Goal: Task Accomplishment & Management: Manage account settings

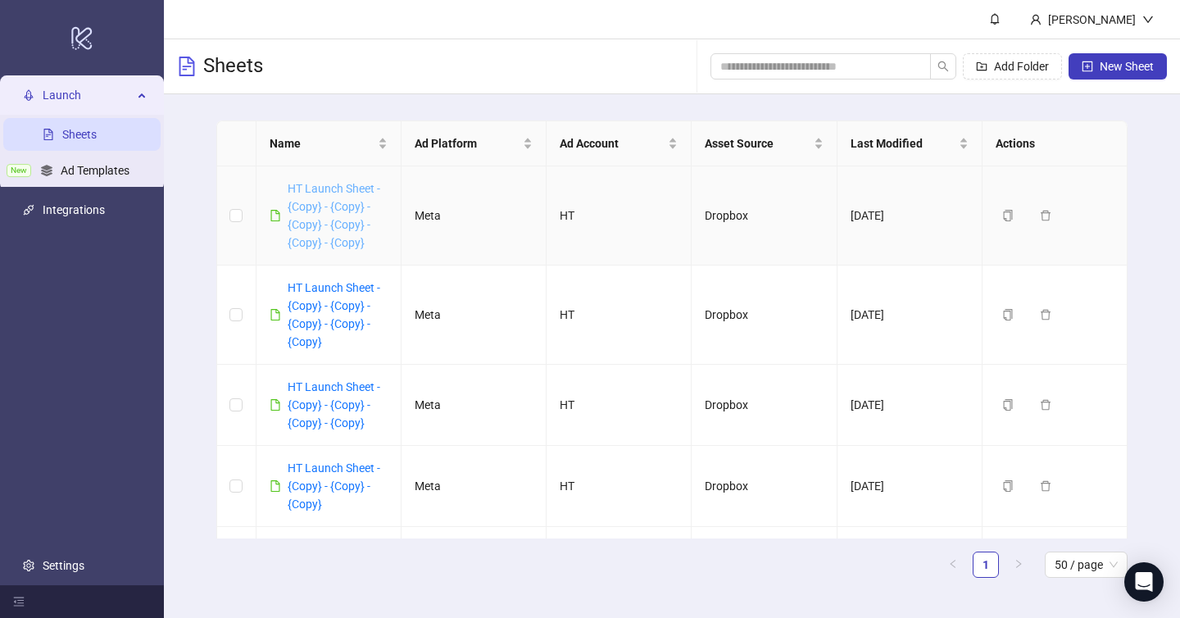
click at [329, 221] on link "HT Launch Sheet - {Copy} - {Copy} - {Copy} - {Copy} - {Copy} - {Copy}" at bounding box center [334, 215] width 93 height 67
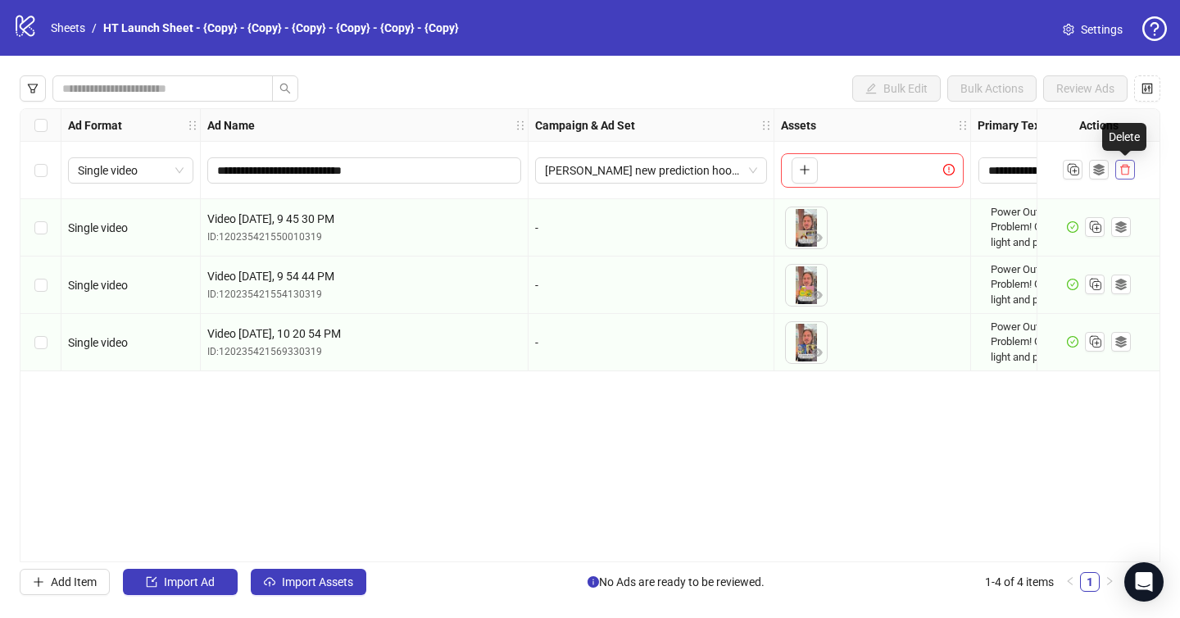
click at [1124, 171] on icon "delete" at bounding box center [1125, 169] width 11 height 11
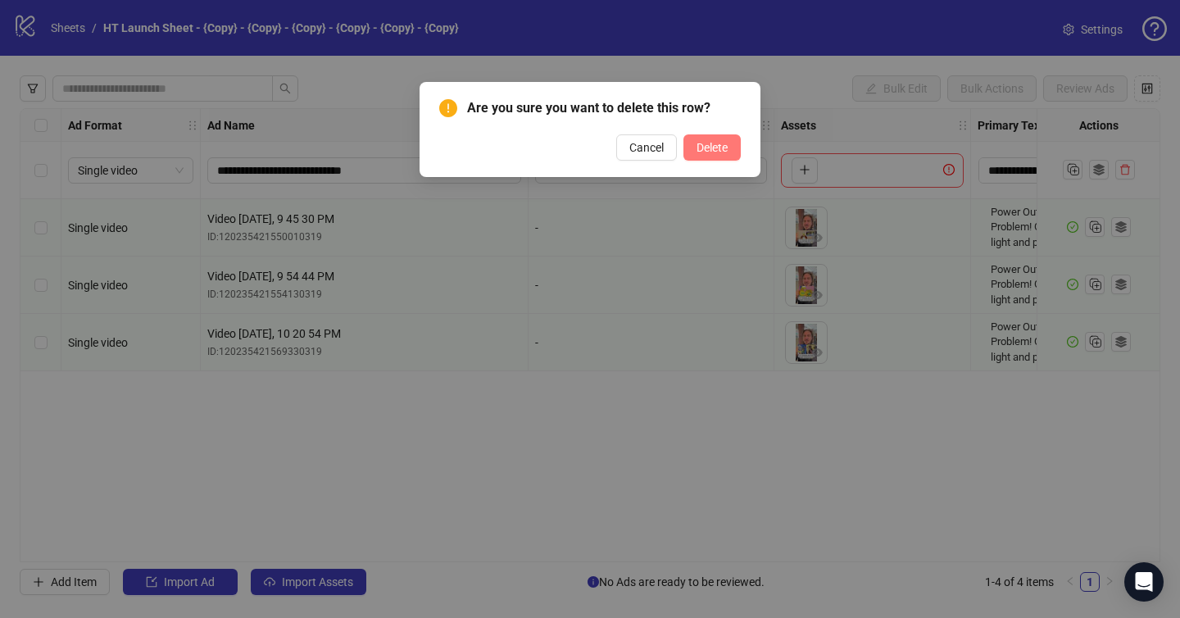
click at [704, 147] on span "Delete" at bounding box center [712, 147] width 31 height 13
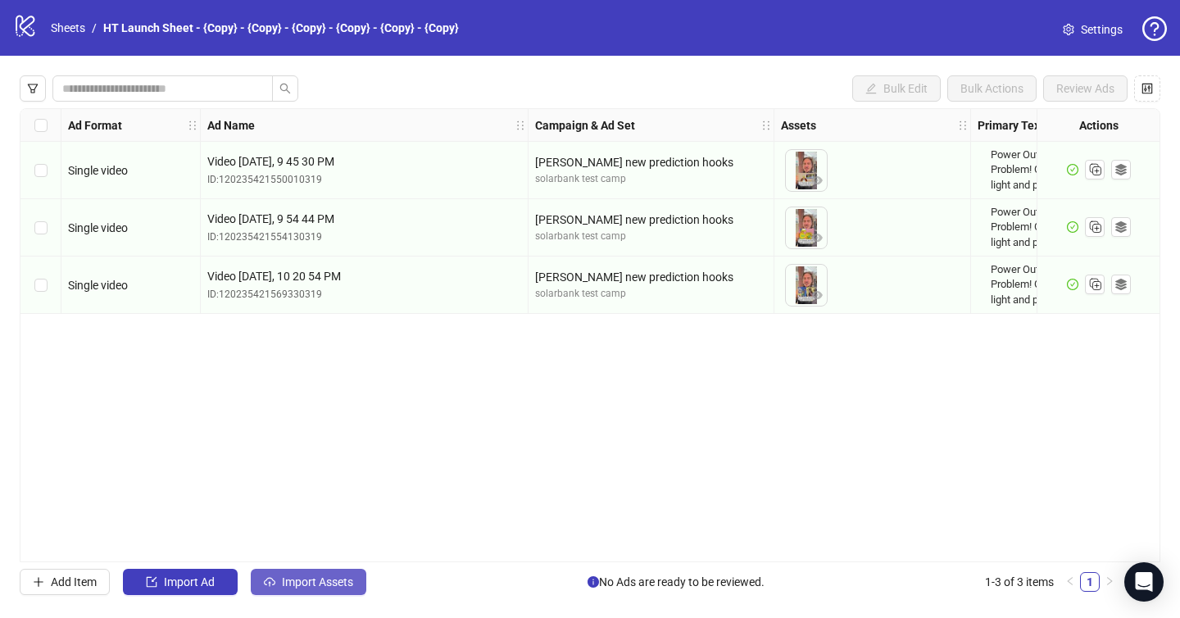
click at [288, 570] on button "Import Assets" at bounding box center [309, 582] width 116 height 26
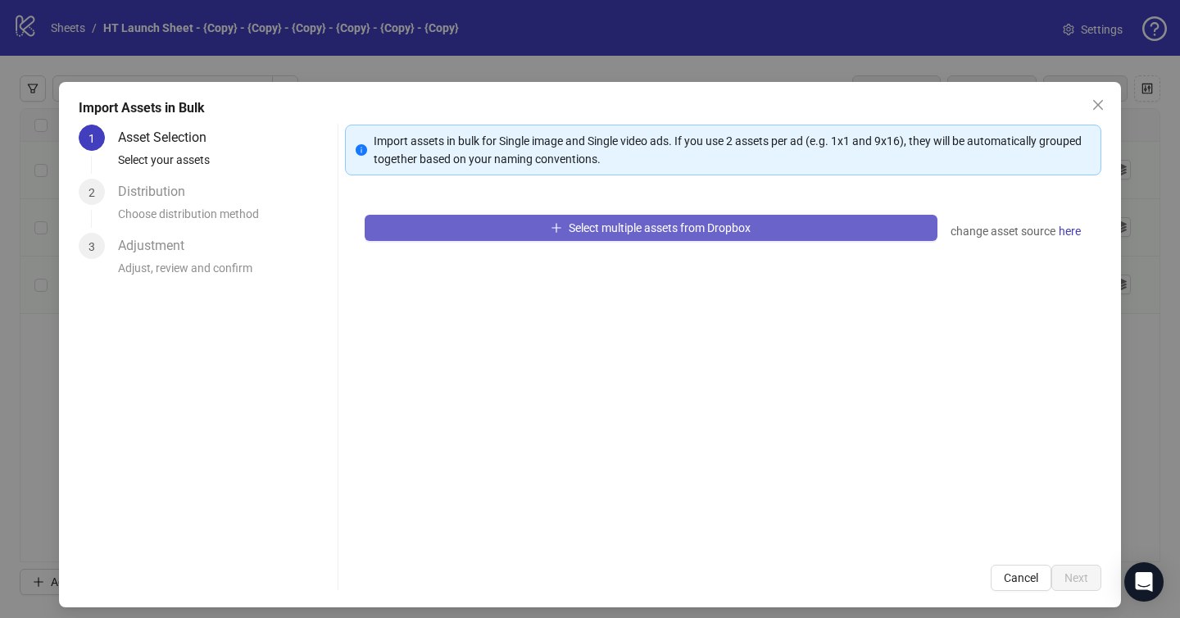
click at [536, 230] on button "Select multiple assets from Dropbox" at bounding box center [651, 228] width 573 height 26
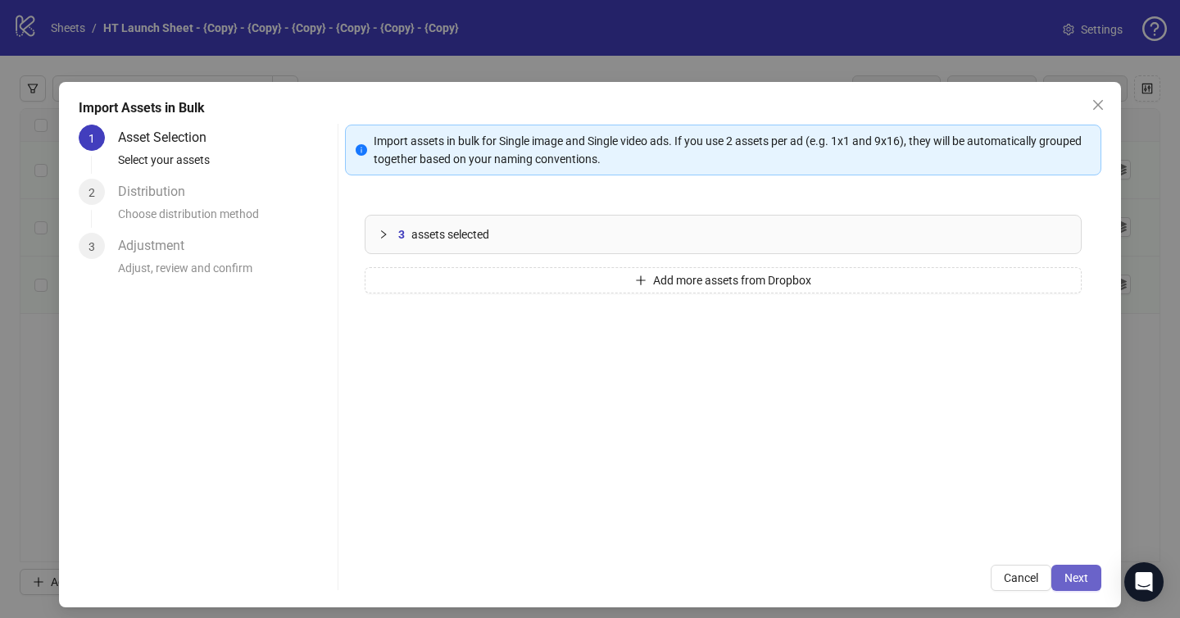
click at [1068, 579] on span "Next" at bounding box center [1077, 577] width 24 height 13
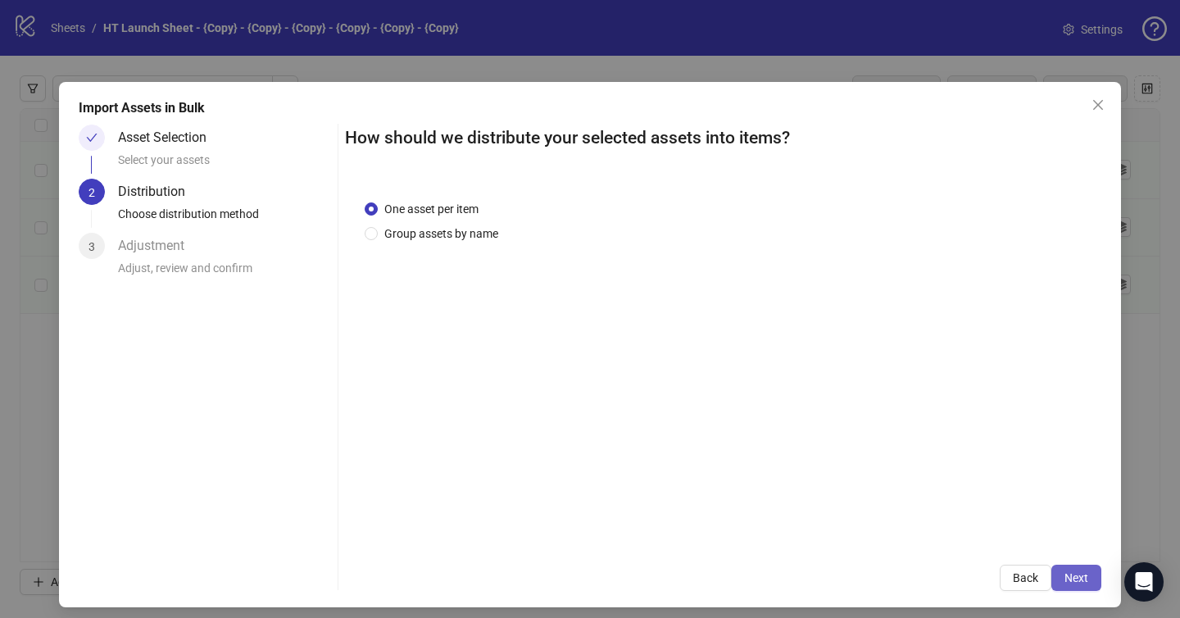
click at [1081, 575] on span "Next" at bounding box center [1077, 577] width 24 height 13
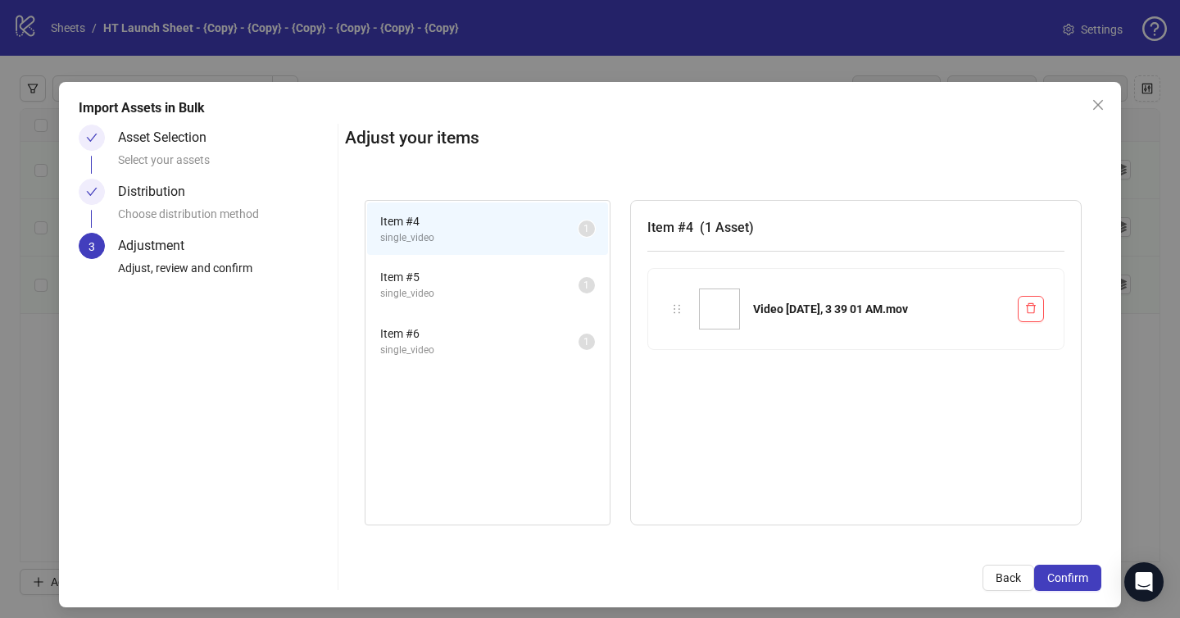
click at [1081, 574] on span "Confirm" at bounding box center [1068, 577] width 41 height 13
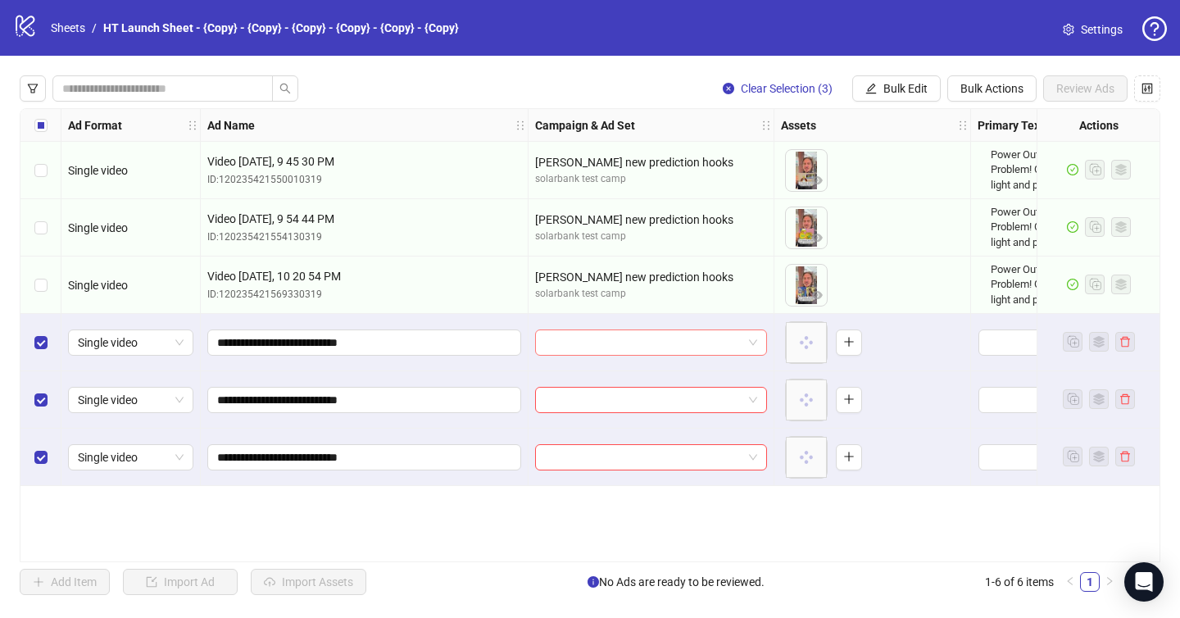
click at [688, 340] on input "search" at bounding box center [644, 342] width 198 height 25
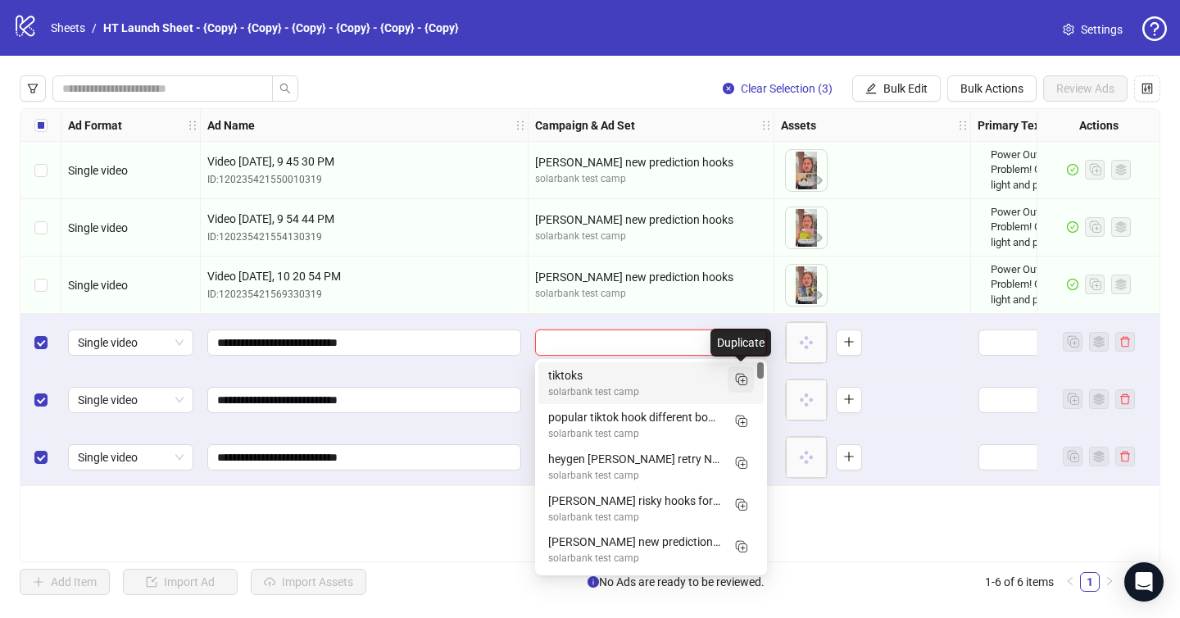
click at [742, 372] on icon "Duplicate" at bounding box center [741, 379] width 16 height 16
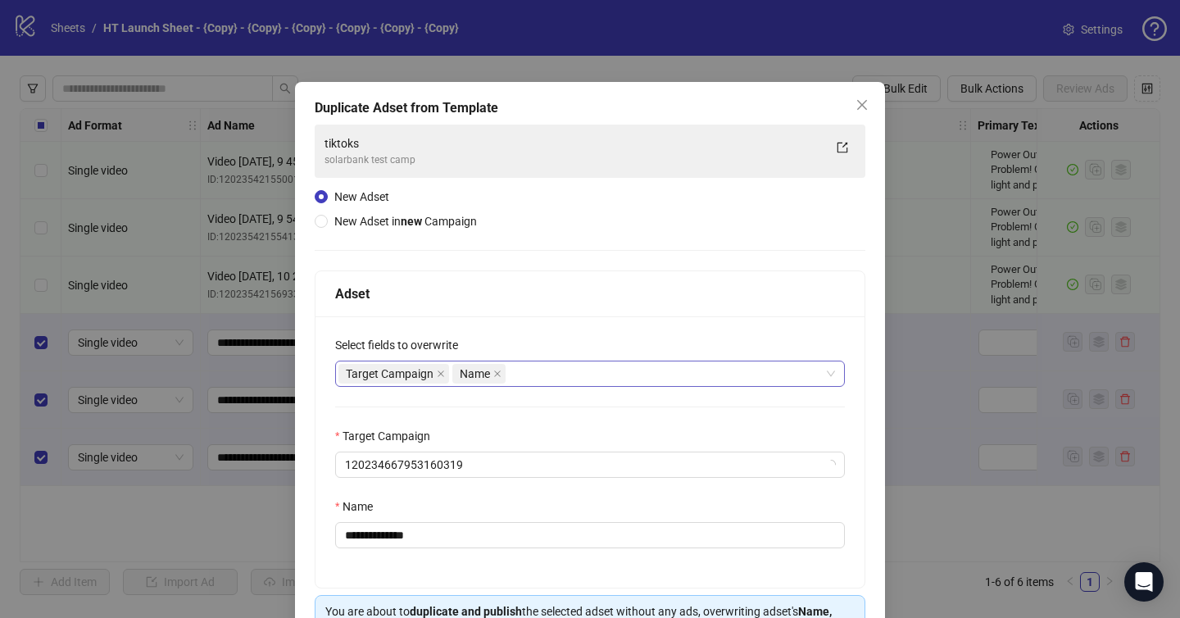
scroll to position [101, 0]
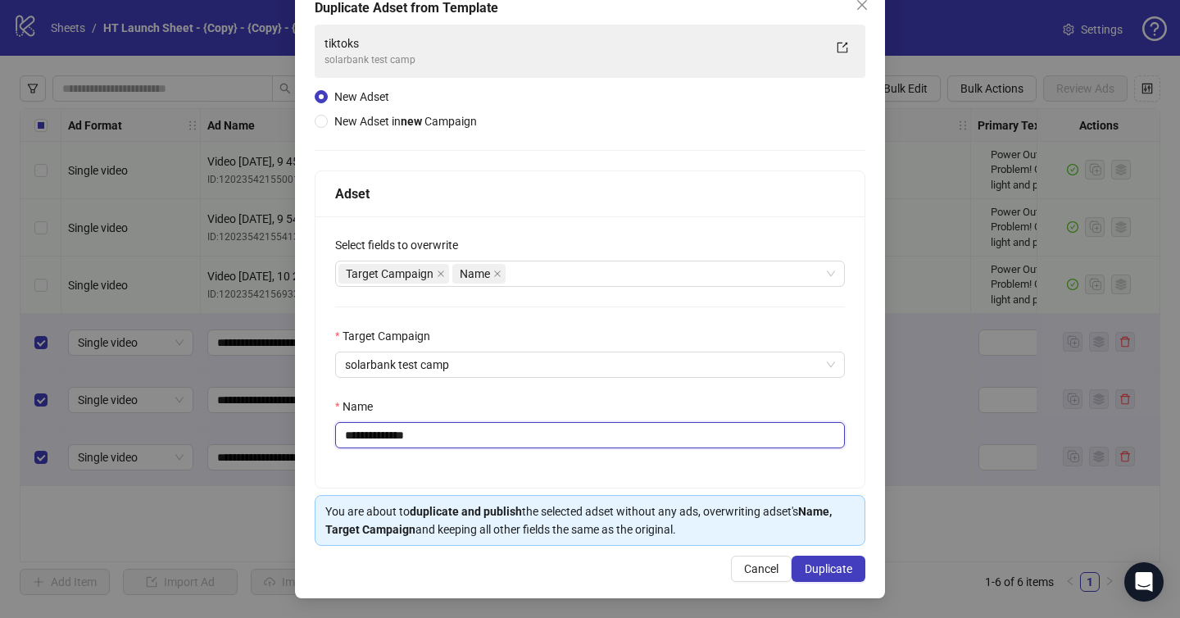
drag, startPoint x: 445, startPoint y: 433, endPoint x: 306, endPoint y: 425, distance: 139.5
click at [306, 427] on div "**********" at bounding box center [590, 290] width 590 height 616
type input "**********"
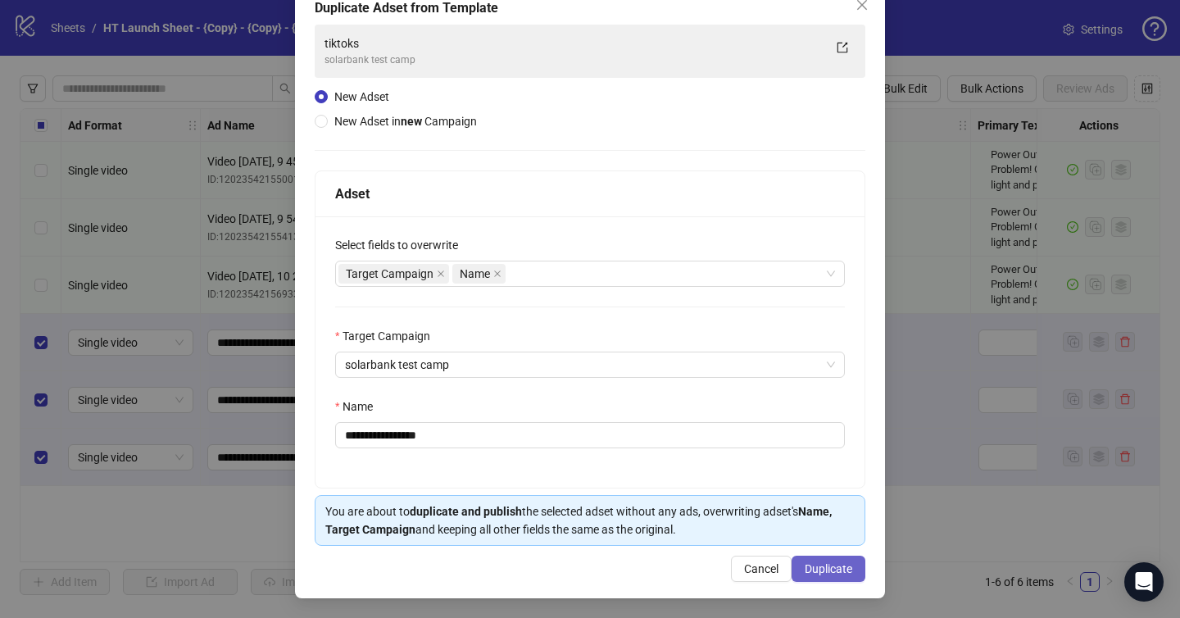
click at [839, 563] on span "Duplicate" at bounding box center [829, 568] width 48 height 13
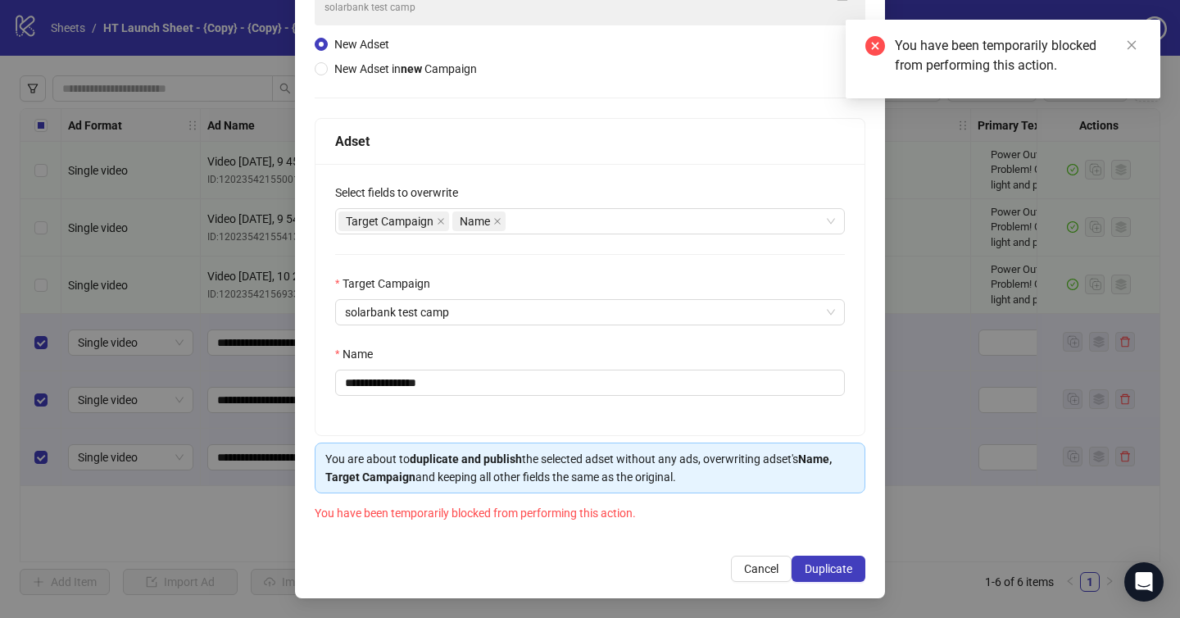
scroll to position [0, 0]
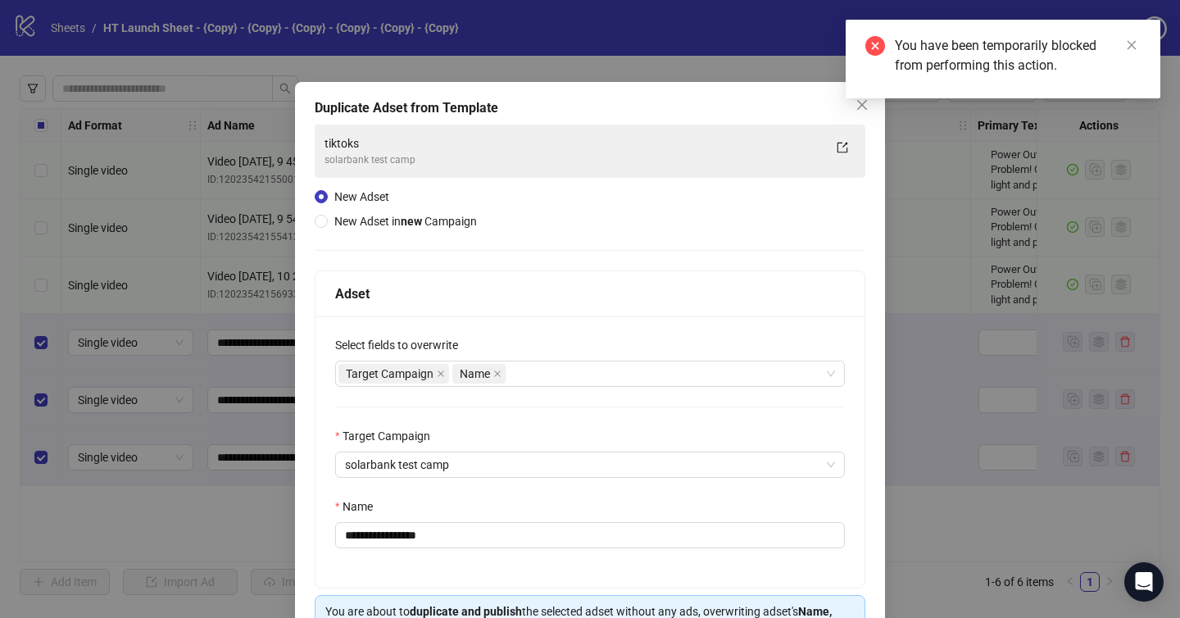
click at [862, 98] on div "You have been temporarily blocked from performing this action." at bounding box center [1003, 59] width 315 height 79
click at [857, 98] on div "You have been temporarily blocked from performing this action." at bounding box center [1003, 59] width 315 height 79
click at [860, 98] on div "You have been temporarily blocked from performing this action." at bounding box center [1003, 59] width 315 height 79
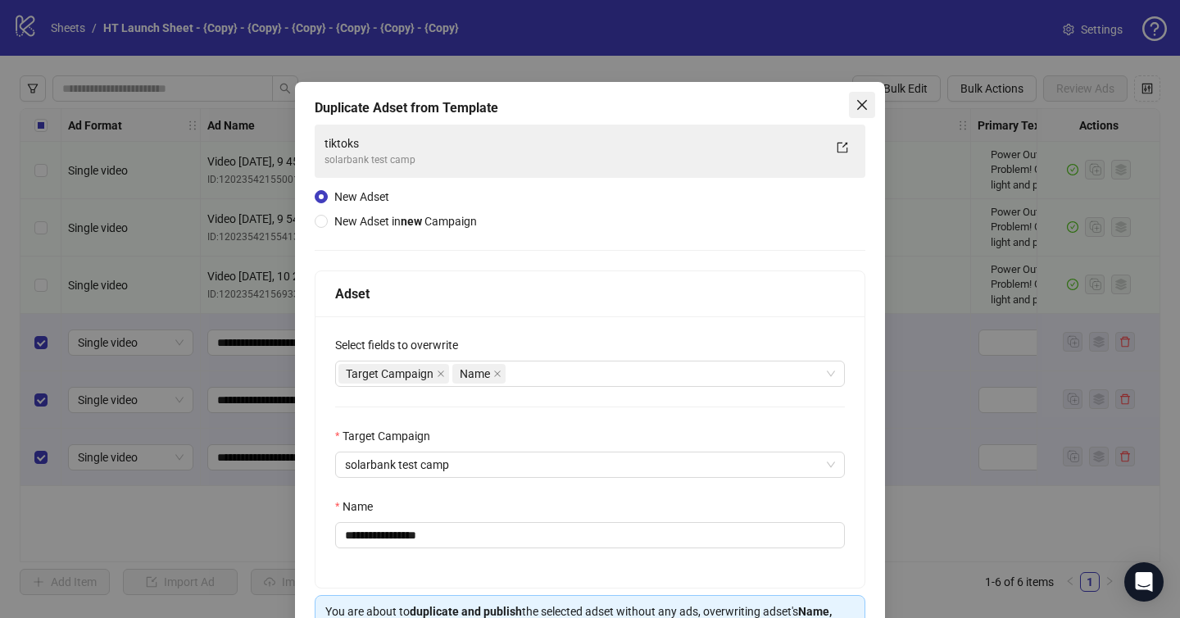
click at [862, 104] on icon "close" at bounding box center [862, 105] width 10 height 10
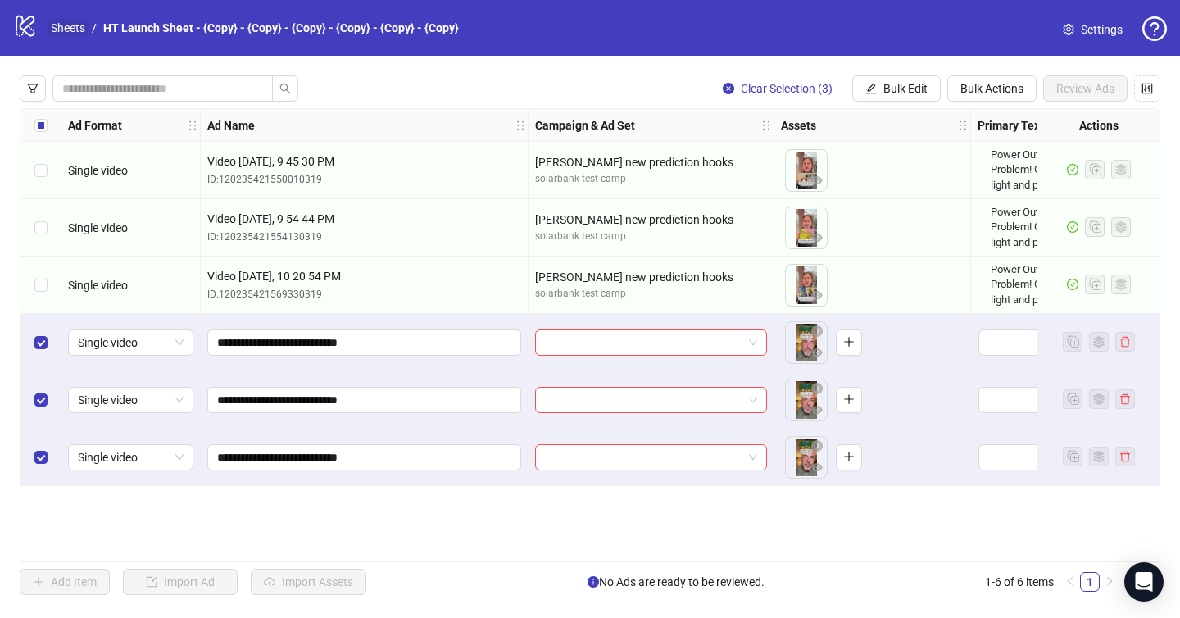
click at [73, 30] on link "Sheets" at bounding box center [68, 28] width 41 height 18
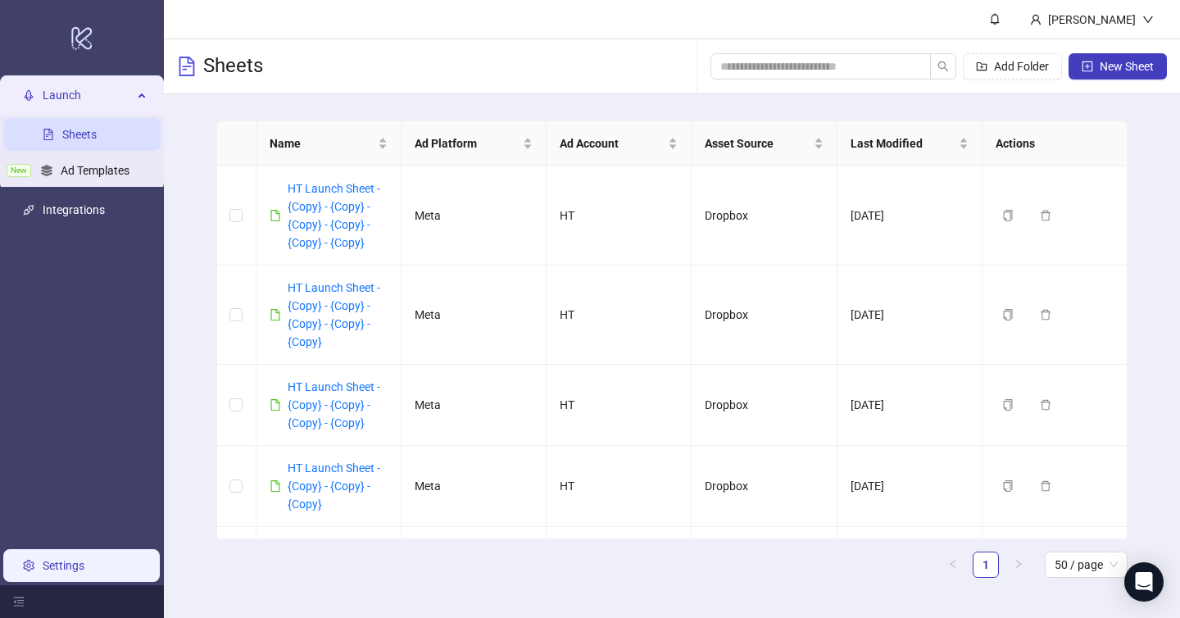
click at [84, 559] on link "Settings" at bounding box center [64, 565] width 42 height 13
